Goal: Transaction & Acquisition: Purchase product/service

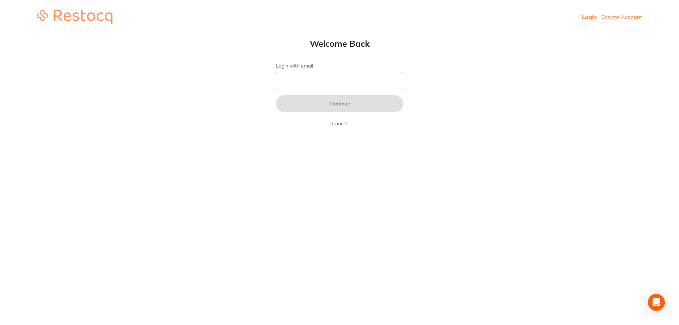
click at [343, 85] on input "Login with email" at bounding box center [339, 81] width 127 height 18
type input "[EMAIL_ADDRESS][DOMAIN_NAME]"
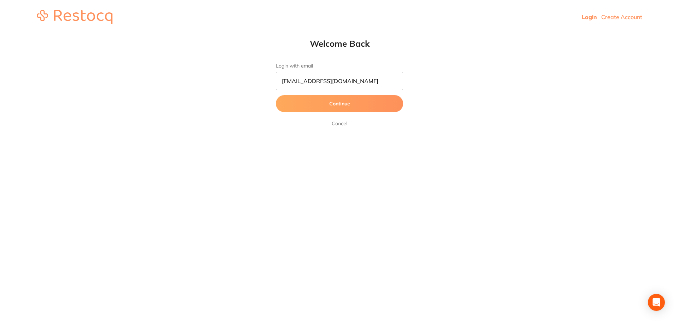
click at [355, 110] on button "Continue" at bounding box center [339, 103] width 127 height 17
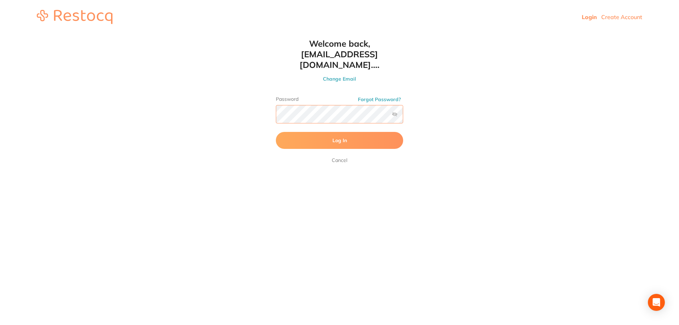
click at [276, 132] on button "Log In" at bounding box center [339, 140] width 127 height 17
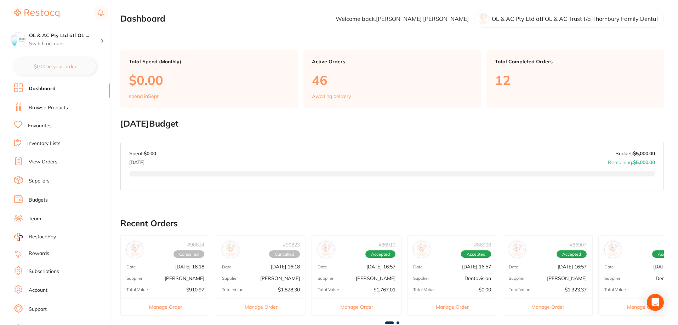
click at [55, 107] on link "Browse Products" at bounding box center [48, 107] width 39 height 7
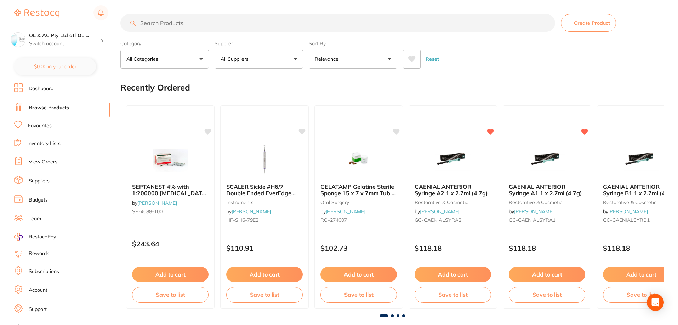
click at [46, 178] on link "Suppliers" at bounding box center [39, 181] width 21 height 7
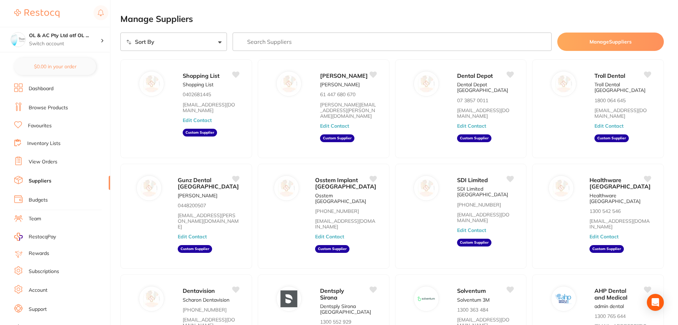
click at [43, 165] on link "View Orders" at bounding box center [43, 161] width 29 height 7
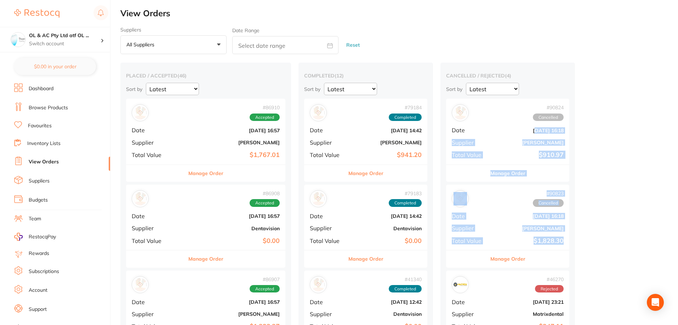
drag, startPoint x: 503, startPoint y: 134, endPoint x: 542, endPoint y: 236, distance: 108.3
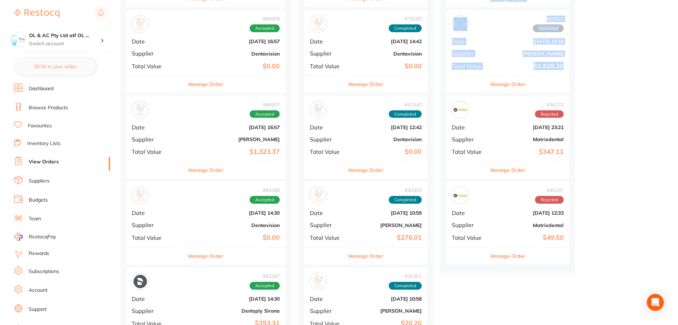
scroll to position [177, 0]
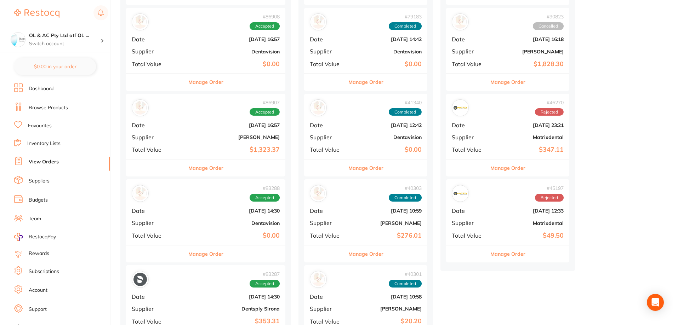
click at [492, 237] on b "$49.50" at bounding box center [527, 235] width 71 height 7
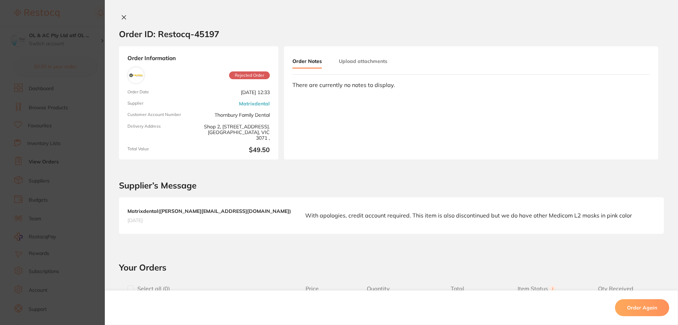
click at [121, 15] on icon at bounding box center [124, 18] width 6 height 6
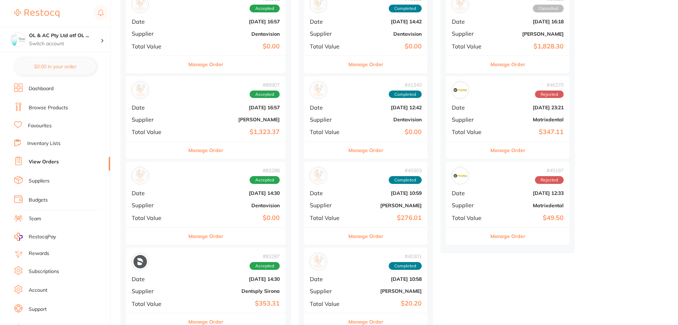
scroll to position [212, 0]
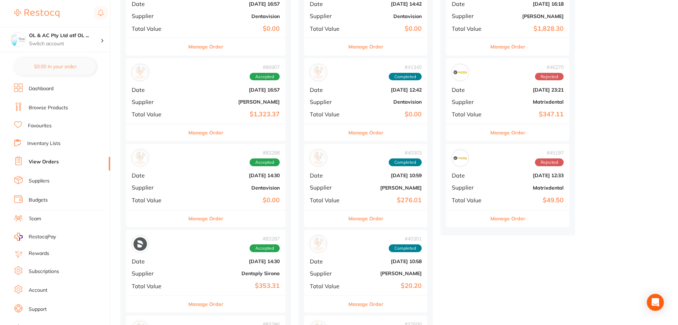
click at [492, 113] on b "$347.11" at bounding box center [527, 114] width 71 height 7
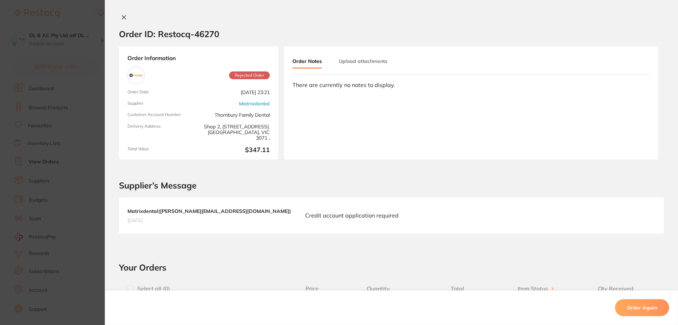
click at [125, 15] on button at bounding box center [124, 17] width 10 height 7
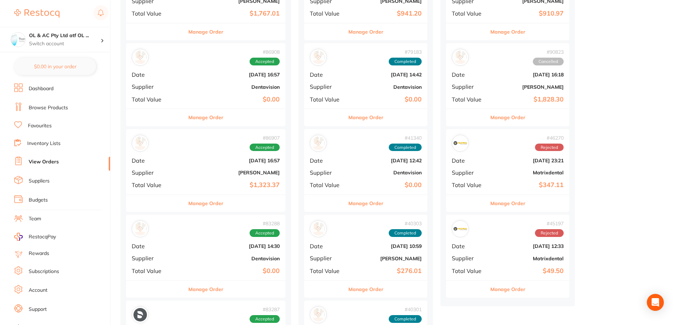
scroll to position [35, 0]
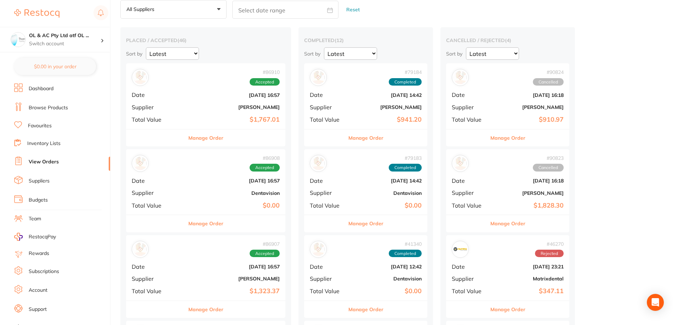
click at [48, 110] on link "Browse Products" at bounding box center [48, 107] width 39 height 7
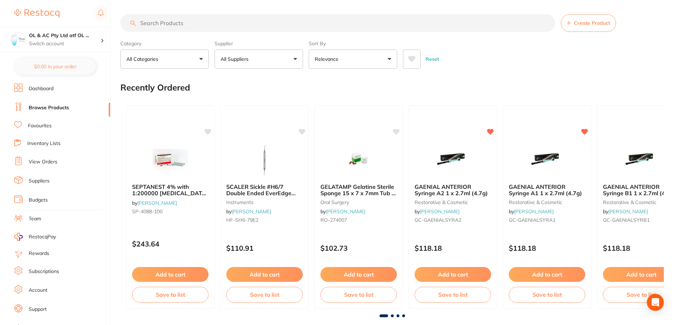
click at [239, 23] on input "search" at bounding box center [337, 23] width 434 height 18
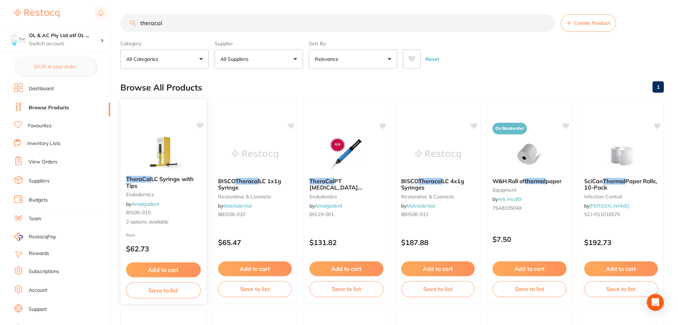
type input "theracal"
click at [165, 162] on img at bounding box center [163, 152] width 46 height 36
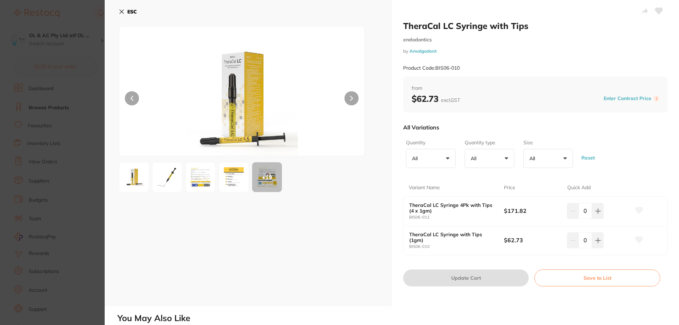
click at [131, 8] on b "ESC" at bounding box center [132, 11] width 10 height 6
